Goal: Find specific page/section: Find specific page/section

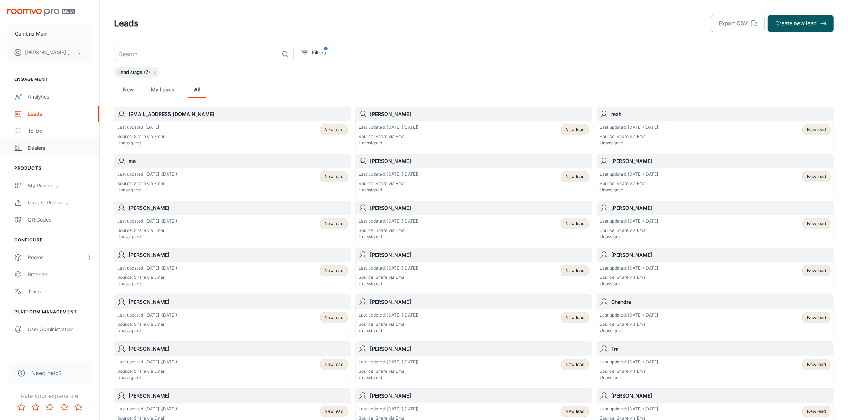
click at [34, 151] on div "Dealers" at bounding box center [60, 148] width 64 height 8
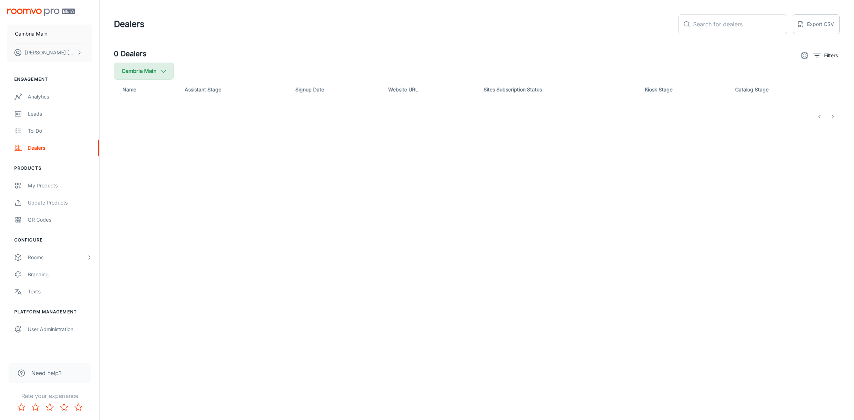
click at [166, 68] on icon "button" at bounding box center [164, 71] width 8 height 8
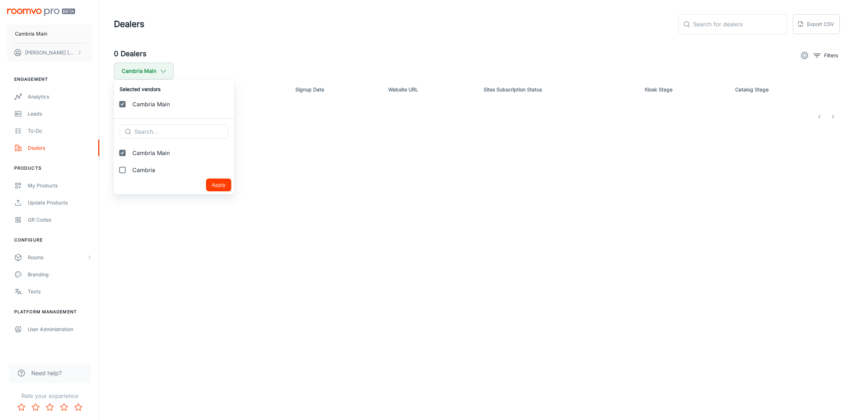
click at [145, 164] on label "Cambria" at bounding box center [174, 170] width 120 height 17
click at [130, 164] on input "Cambria" at bounding box center [122, 170] width 14 height 14
checkbox input "true"
click at [212, 202] on button "Apply" at bounding box center [218, 202] width 25 height 13
